Goal: Transaction & Acquisition: Purchase product/service

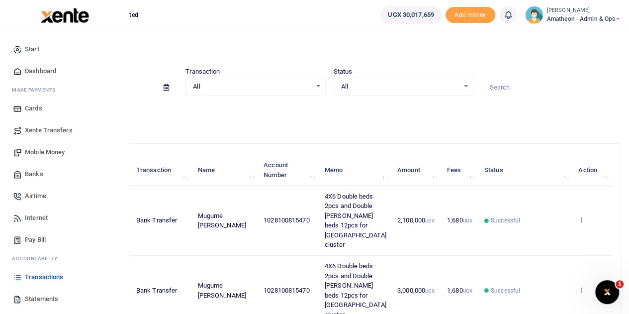
click at [44, 151] on span "Mobile Money" at bounding box center [45, 152] width 40 height 10
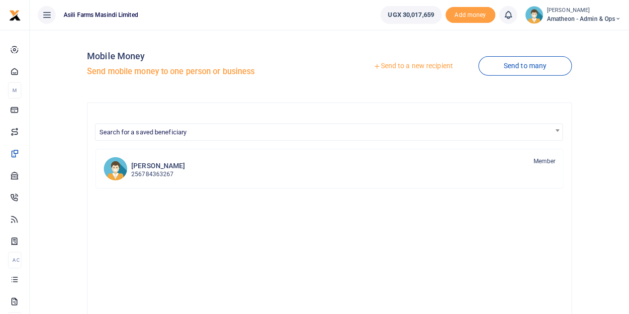
click at [422, 67] on link "Send to a new recipient" at bounding box center [413, 66] width 130 height 18
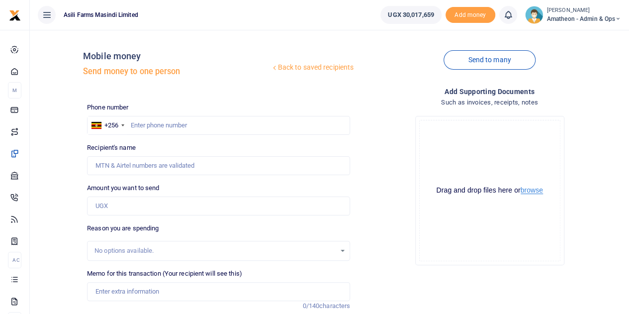
click at [535, 192] on button "browse" at bounding box center [531, 189] width 22 height 7
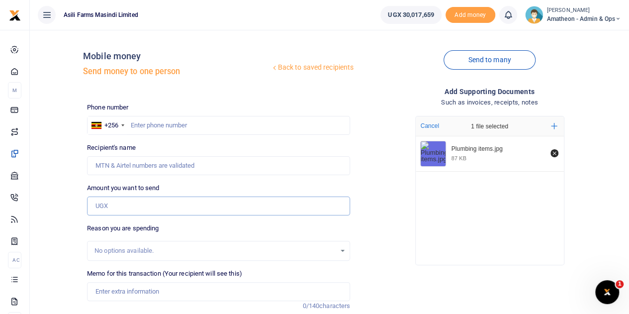
click at [122, 205] on input "Amount you want to send" at bounding box center [218, 205] width 263 height 19
type input "144,000"
click at [148, 130] on input "text" at bounding box center [218, 125] width 263 height 19
type input "768291601"
type input "Bravol Hyuha"
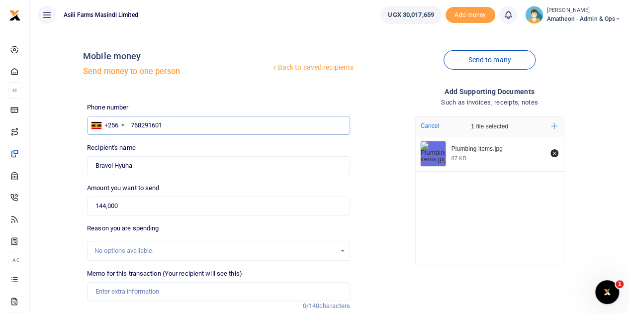
type input "768291601"
click at [177, 179] on div "Phone number +256 Uganda +256 768291601 Phone is required. Recipient's name Fou…" at bounding box center [218, 254] width 271 height 304
click at [121, 292] on input "Memo for this transaction (Your recipient will see this)" at bounding box center [218, 291] width 263 height 19
paste input "Joint kit 2pcs and malt adapter for water pump installation"
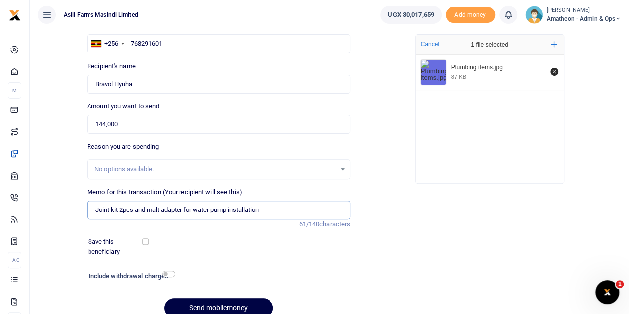
scroll to position [125, 0]
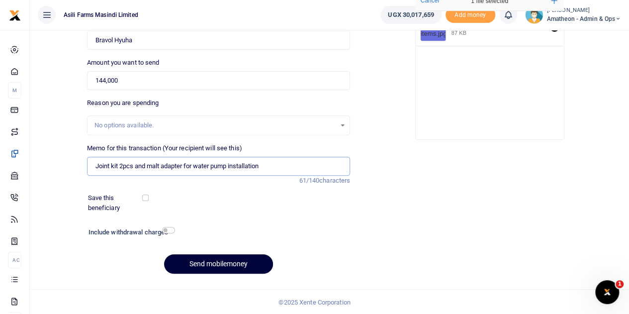
type input "Joint kit 2pcs and malt adapter for water pump installation"
click at [203, 265] on button "Send mobilemoney" at bounding box center [218, 263] width 109 height 19
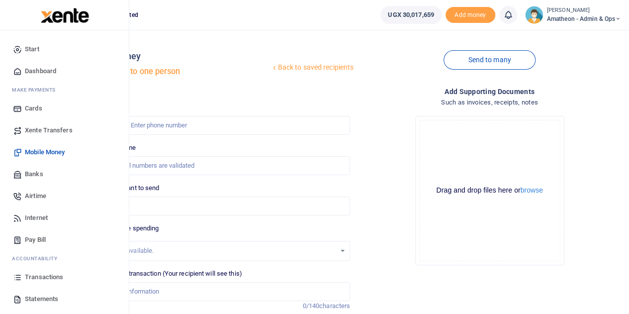
click at [28, 173] on span "Banks" at bounding box center [34, 174] width 18 height 10
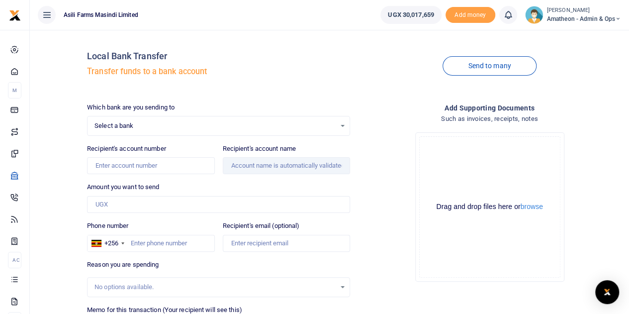
click at [342, 126] on div "Select a bank Select an option..." at bounding box center [218, 125] width 262 height 11
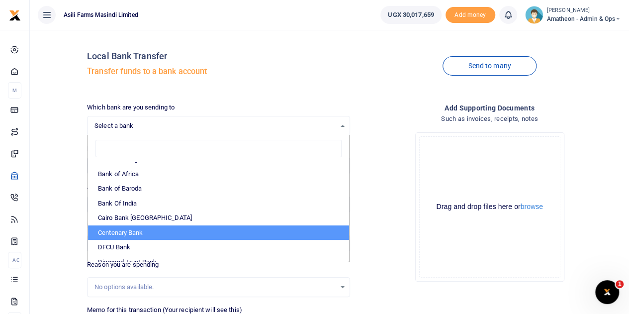
click at [202, 234] on li "Centenary Bank" at bounding box center [218, 232] width 261 height 15
select select "CENT"
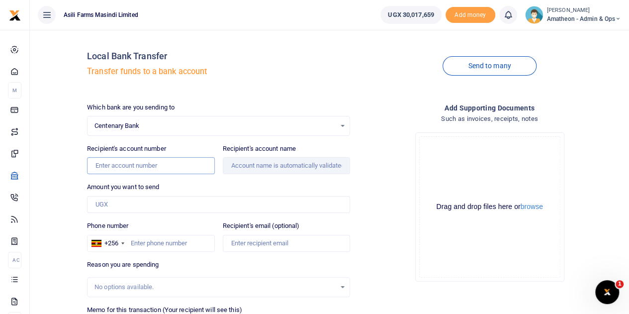
click at [142, 166] on input "Recipient's account number" at bounding box center [150, 165] width 127 height 17
paste input "3202947230"
type input "3202947230"
click at [535, 208] on button "browse" at bounding box center [531, 206] width 22 height 7
type input "Charity Abenaitwe"
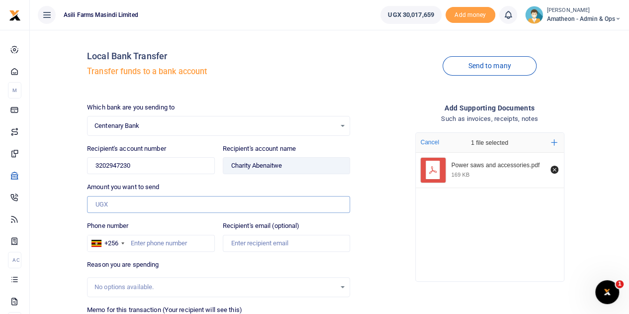
click at [115, 205] on input "Amount you want to send" at bounding box center [218, 204] width 263 height 17
type input "7,153,000"
click at [161, 243] on input "Phone number" at bounding box center [150, 243] width 127 height 17
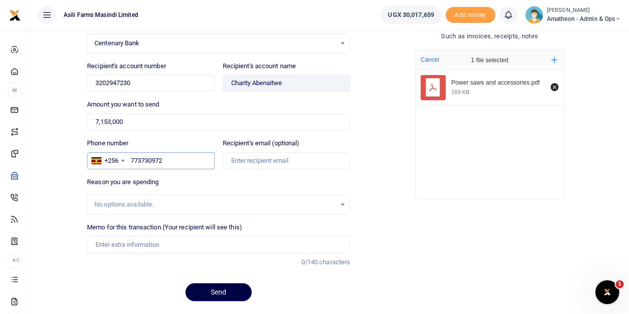
scroll to position [82, 0]
type input "773730972"
click at [110, 241] on input "Memo for this transaction (Your recipient will see this)" at bounding box center [218, 244] width 263 height 17
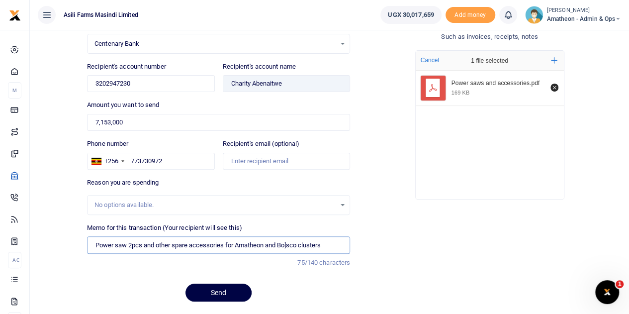
click at [291, 242] on input "Power saw 2pcs and other spare accessories for Amatheon and Bo]sco clusters" at bounding box center [218, 244] width 263 height 17
click at [324, 245] on input "Power saw 2pcs and other spare accessories for Amatheon and Bosco clusters" at bounding box center [218, 244] width 263 height 17
drag, startPoint x: 324, startPoint y: 245, endPoint x: 92, endPoint y: 229, distance: 232.1
click at [92, 229] on div "Memo for this transaction (Your recipient will see this) Power saw 2pcs and oth…" at bounding box center [218, 238] width 263 height 31
type input "Power saw 2pcs and other spare accessories for Amatheon and Bosco clusters"
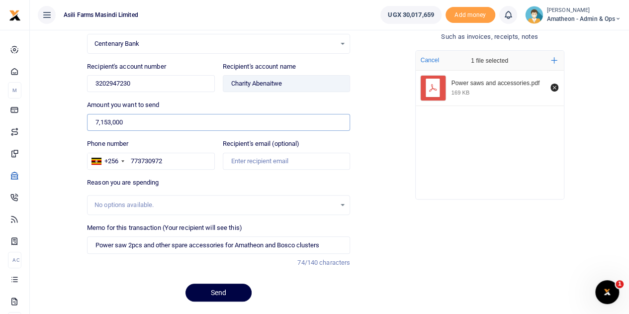
click at [131, 123] on input "7,153,000" at bounding box center [218, 122] width 263 height 17
type input "7"
type input "4,153,000"
click at [214, 187] on div "Reason you are spending No options available." at bounding box center [218, 195] width 263 height 37
click at [214, 287] on button "Send" at bounding box center [218, 292] width 66 height 18
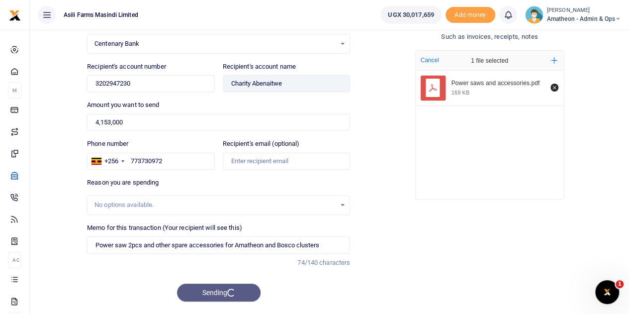
click at [448, 216] on div "Add supporting Documents Such as invoices, receipts, notes Drop your files here…" at bounding box center [489, 164] width 271 height 289
click at [212, 291] on div "Sending" at bounding box center [218, 292] width 263 height 18
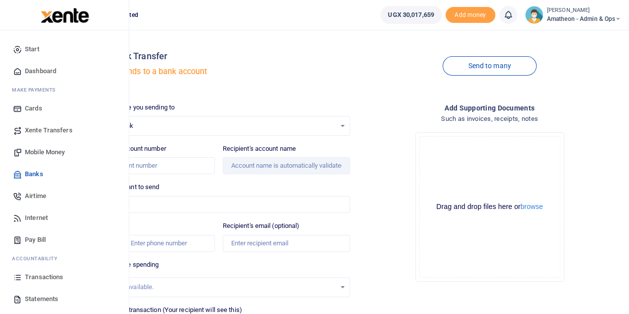
click at [35, 275] on span "Transactions" at bounding box center [44, 277] width 38 height 10
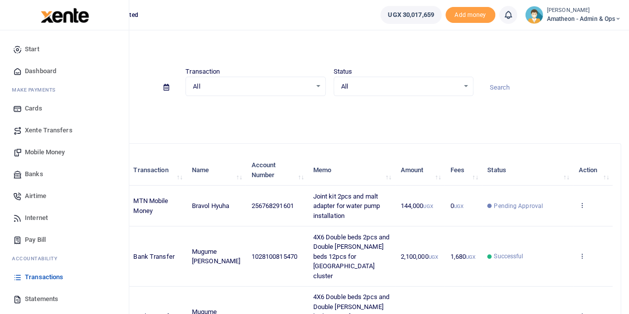
click at [28, 176] on span "Banks" at bounding box center [34, 174] width 18 height 10
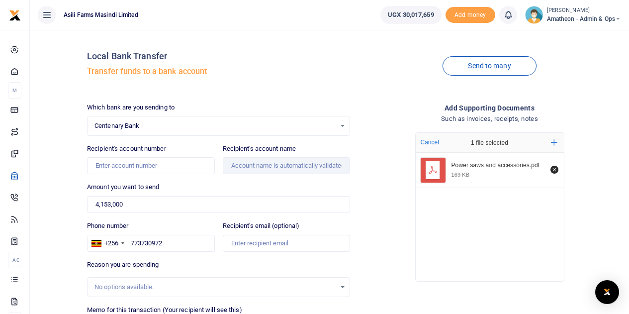
scroll to position [66, 0]
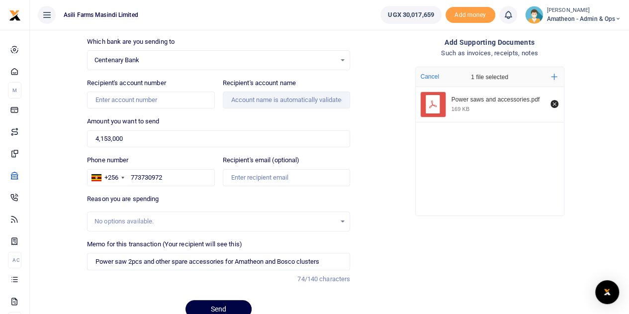
type input "Power saw 2pcs and other spare accessories for Amatheon and Bosco clusters"
click at [157, 97] on input "Recipient's account number" at bounding box center [150, 99] width 127 height 17
click at [176, 101] on input "Recipient's account number" at bounding box center [150, 99] width 127 height 17
paste input "3202947230"
click at [281, 135] on input "4,153,000" at bounding box center [218, 138] width 263 height 17
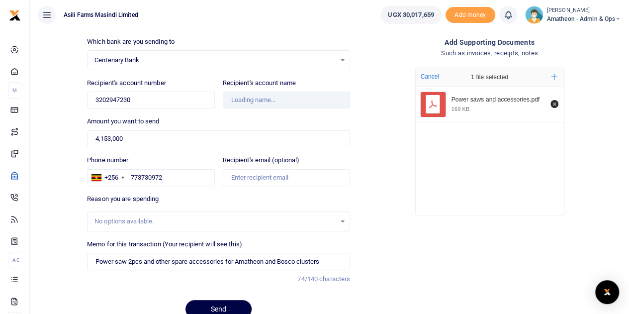
click at [269, 122] on div "Amount you want to send 4,153,000 Amount is required." at bounding box center [218, 131] width 263 height 31
click at [314, 205] on div "Reason you are spending No options available." at bounding box center [218, 212] width 263 height 37
click at [308, 197] on div "Reason you are spending No options available." at bounding box center [218, 212] width 263 height 37
click at [276, 140] on input "4,153,000" at bounding box center [218, 138] width 263 height 17
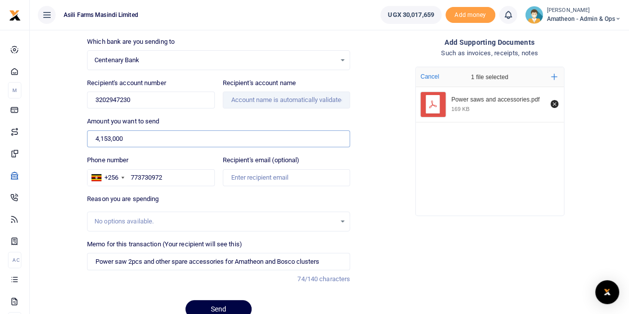
click at [276, 140] on input "4,153,000" at bounding box center [218, 138] width 263 height 17
click at [223, 114] on div "Which bank are you sending to Centenary Bank Select an option... Select a bank …" at bounding box center [218, 181] width 271 height 289
click at [155, 98] on input "3202947230" at bounding box center [150, 99] width 127 height 17
click at [277, 124] on div "Amount you want to send 4,153,000 Amount is required." at bounding box center [218, 131] width 263 height 31
click at [154, 101] on input "3202947230" at bounding box center [150, 99] width 127 height 17
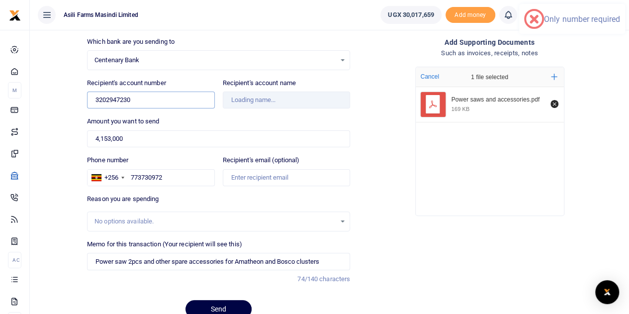
click at [154, 101] on input "3202947230" at bounding box center [150, 99] width 127 height 17
click at [171, 125] on div "Amount you want to send 4,153,000 Amount is required." at bounding box center [218, 131] width 263 height 31
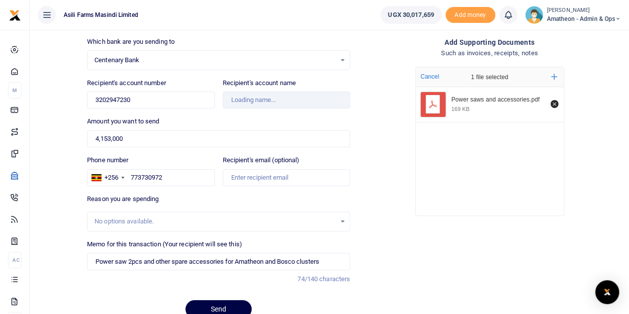
click at [152, 89] on div "Recipient's account number 3202947230 Account number is required." at bounding box center [150, 93] width 127 height 31
click at [139, 98] on input "3202947230" at bounding box center [150, 99] width 127 height 17
type input "3"
click at [141, 100] on input "Recipient's account number" at bounding box center [150, 99] width 127 height 17
click at [152, 58] on span "Centenary Bank" at bounding box center [214, 60] width 241 height 10
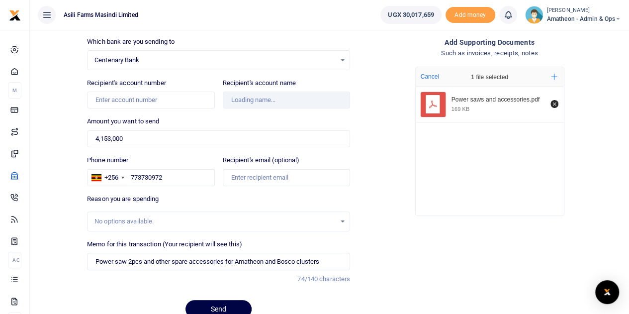
scroll to position [0, 0]
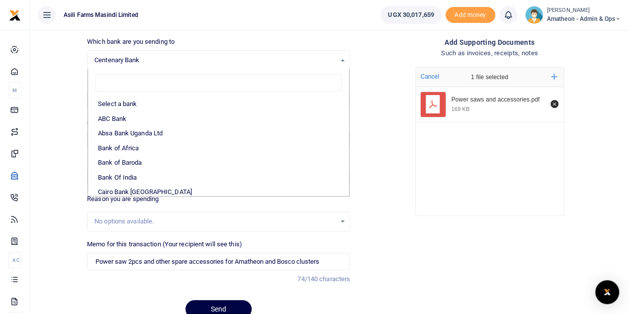
type input "Charity Abenaitwe"
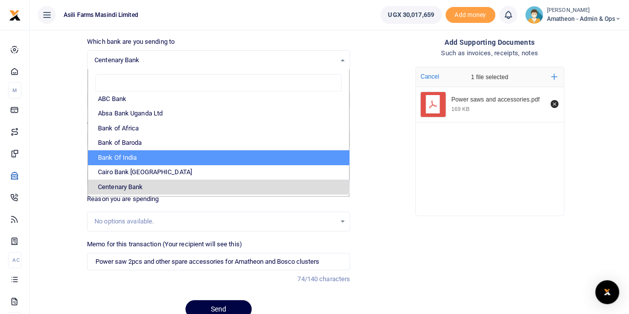
scroll to position [40, 0]
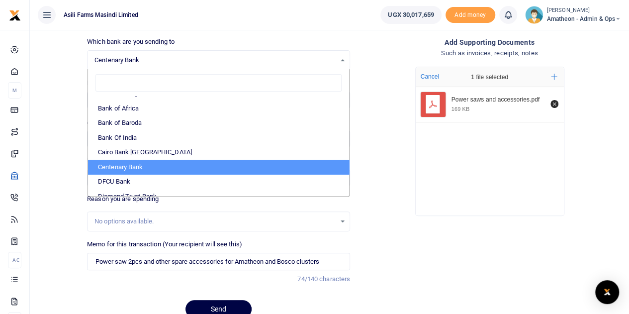
click at [247, 167] on li "Centenary Bank" at bounding box center [218, 167] width 261 height 15
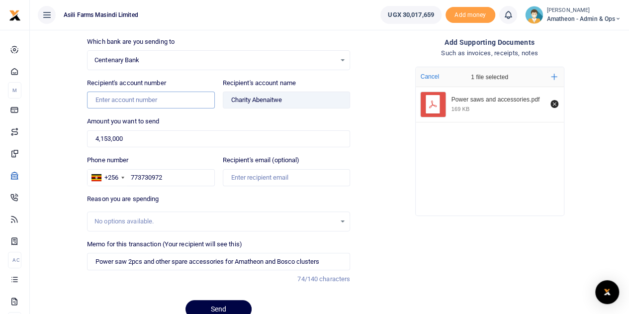
click at [127, 100] on input "Recipient's account number" at bounding box center [150, 99] width 127 height 17
paste input "3202947230"
type input "3202947230"
click at [218, 305] on button "Send" at bounding box center [218, 309] width 66 height 18
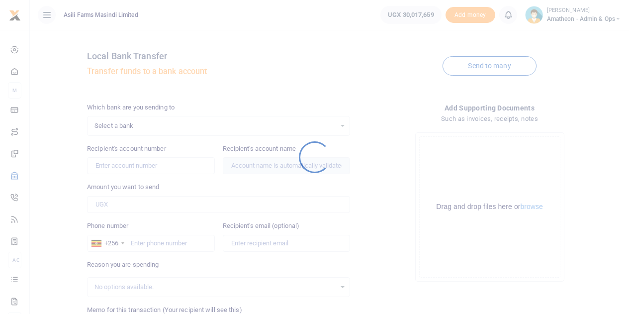
scroll to position [66, 0]
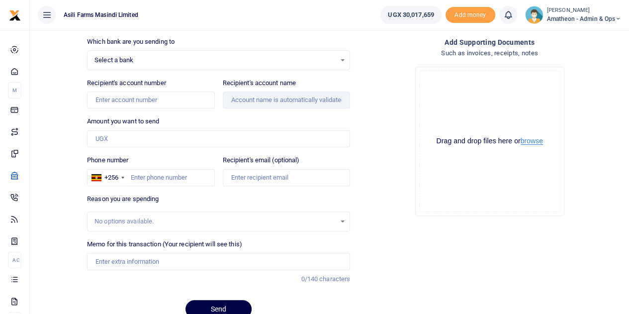
click at [530, 141] on button "browse" at bounding box center [531, 140] width 22 height 7
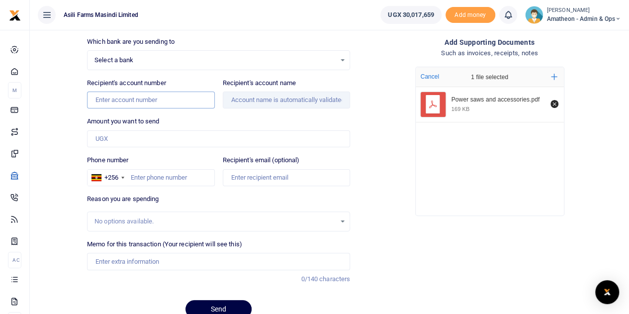
click at [120, 98] on input "Recipient's account number" at bounding box center [150, 99] width 127 height 17
paste input "3202947230"
type input "3202947230"
click at [340, 59] on div "Select a bank Select an option..." at bounding box center [218, 60] width 262 height 11
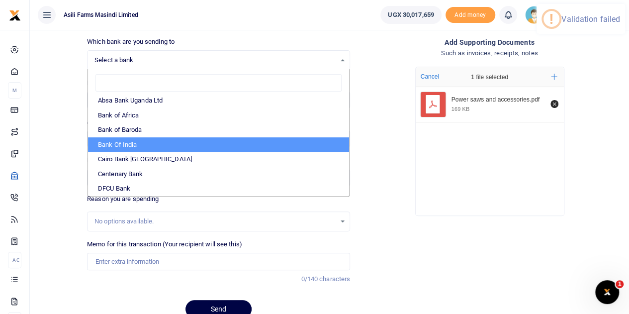
scroll to position [40, 0]
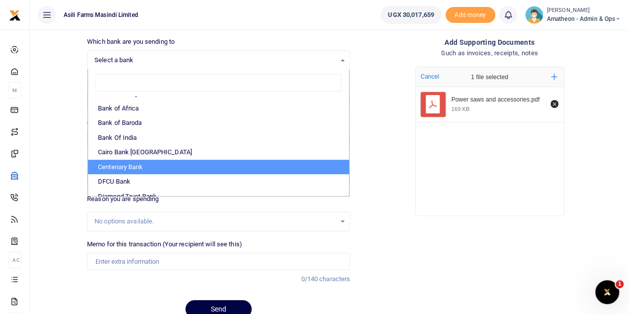
click at [160, 168] on li "Centenary Bank" at bounding box center [218, 167] width 261 height 15
select select "CENT"
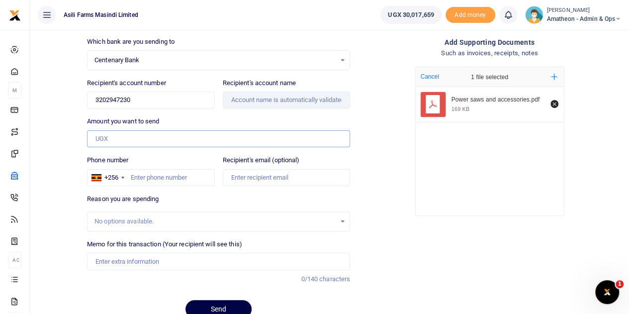
click at [125, 143] on input "Amount you want to send" at bounding box center [218, 138] width 263 height 17
click at [151, 98] on input "3202947230" at bounding box center [150, 99] width 127 height 17
drag, startPoint x: 151, startPoint y: 98, endPoint x: 144, endPoint y: 102, distance: 8.4
click at [144, 102] on input "3202947230" at bounding box center [150, 99] width 127 height 17
click at [161, 131] on input "Amount you want to send" at bounding box center [218, 138] width 263 height 17
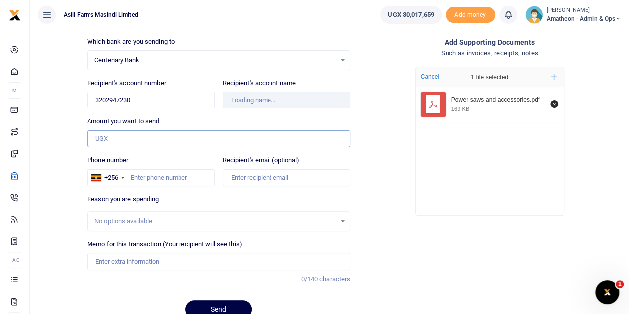
click at [137, 141] on input "Amount you want to send" at bounding box center [218, 138] width 263 height 17
type input "Charity Abenaitwe"
type input "3,000,000"
click at [145, 175] on input "Phone number" at bounding box center [150, 177] width 127 height 17
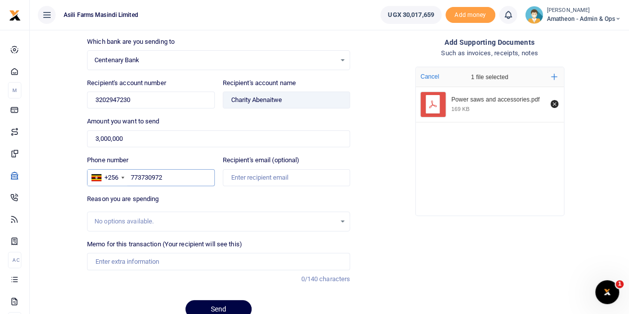
type input "773730972"
click at [131, 260] on input "Memo for this transaction (Your recipient will see this)" at bounding box center [218, 260] width 263 height 17
paste input "Power saw 2pcs and other spare accessories for Amatheon and Bosco clusters"
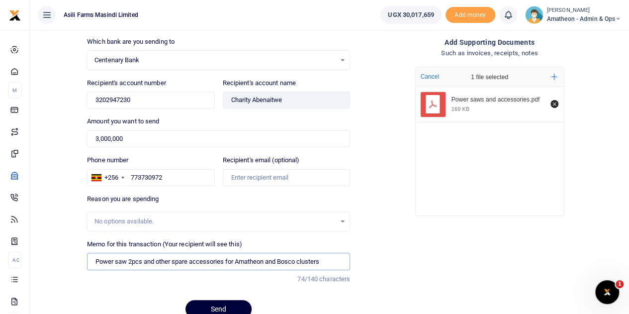
type input "Power saw 2pcs and other spare accessories for Amatheon and Bosco clusters"
click at [217, 304] on button "Send" at bounding box center [218, 309] width 66 height 18
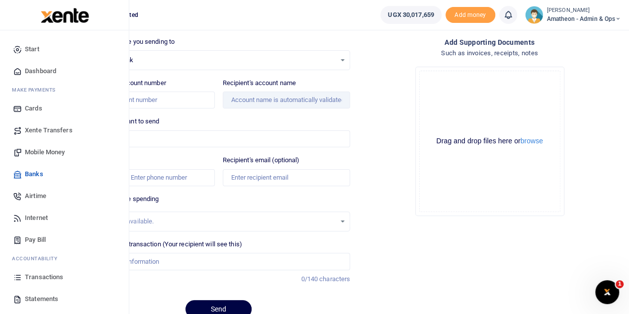
click at [35, 275] on span "Transactions" at bounding box center [44, 277] width 38 height 10
